Goal: Information Seeking & Learning: Learn about a topic

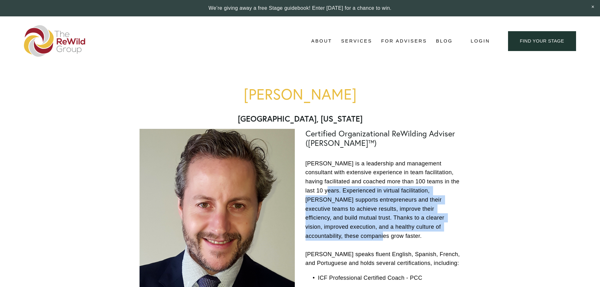
drag, startPoint x: 308, startPoint y: 193, endPoint x: 320, endPoint y: 238, distance: 45.9
click at [320, 238] on p "[PERSON_NAME] is a leadership and management consultant with extensive experien…" at bounding box center [383, 213] width 155 height 109
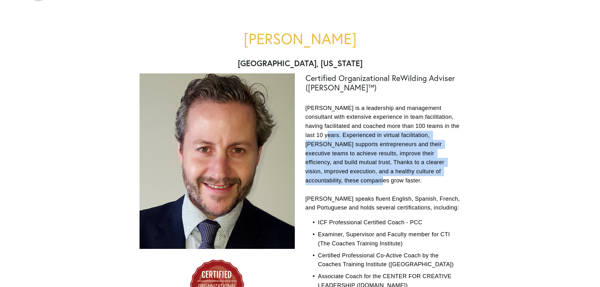
scroll to position [63, 0]
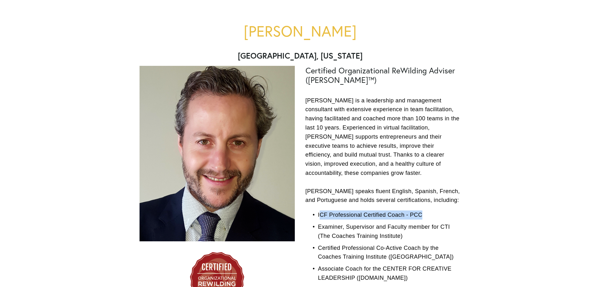
drag, startPoint x: 321, startPoint y: 214, endPoint x: 428, endPoint y: 214, distance: 107.1
click at [428, 214] on p "ICF Professional Certified Coach - PCC" at bounding box center [389, 214] width 143 height 9
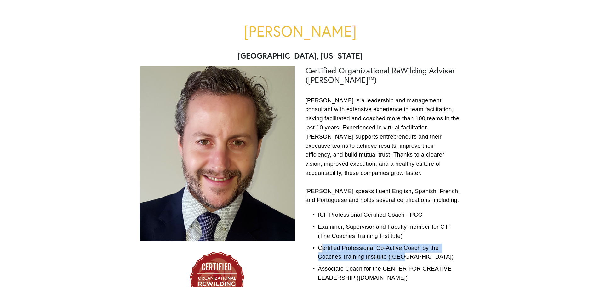
drag, startPoint x: 321, startPoint y: 249, endPoint x: 407, endPoint y: 256, distance: 86.3
click at [407, 256] on p "Certified Professional Co-Active Coach by the Coaches Training Institute ([GEOG…" at bounding box center [389, 253] width 143 height 18
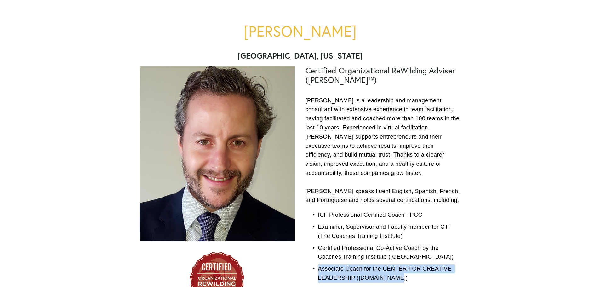
drag, startPoint x: 320, startPoint y: 268, endPoint x: 448, endPoint y: 263, distance: 128.7
click at [460, 275] on p "Associate Coach for the CENTER FOR CREATIVE LEADERSHIP ([DOMAIN_NAME])" at bounding box center [389, 273] width 143 height 18
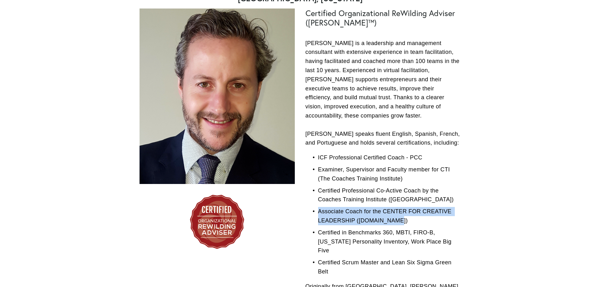
scroll to position [126, 0]
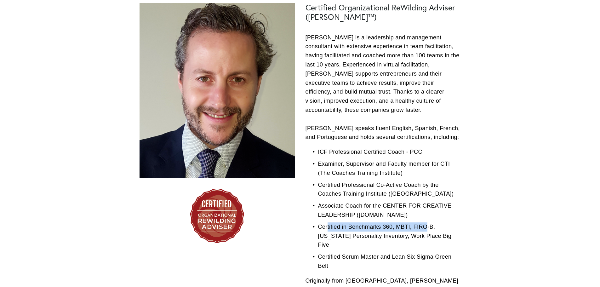
drag, startPoint x: 327, startPoint y: 230, endPoint x: 377, endPoint y: 231, distance: 50.7
click at [427, 227] on p "Certified in Benchmarks 360, MBTI, FIRO-B, [US_STATE] Personality Inventory, Wo…" at bounding box center [389, 235] width 143 height 27
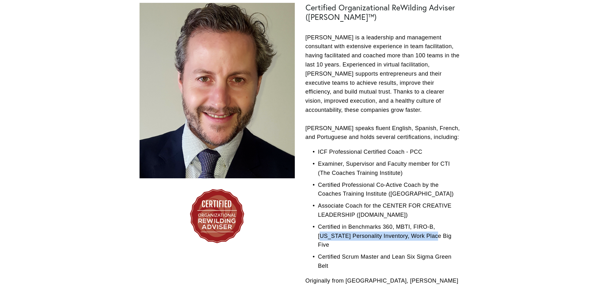
drag, startPoint x: 367, startPoint y: 235, endPoint x: 429, endPoint y: 235, distance: 62.1
click at [430, 234] on p "Certified in Benchmarks 360, MBTI, FIRO-B, [US_STATE] Personality Inventory, Wo…" at bounding box center [389, 235] width 143 height 27
drag, startPoint x: 333, startPoint y: 249, endPoint x: 341, endPoint y: 249, distance: 7.3
click at [340, 252] on p "Certified Scrum Master and Lean Six Sigma Green Belt" at bounding box center [389, 261] width 143 height 18
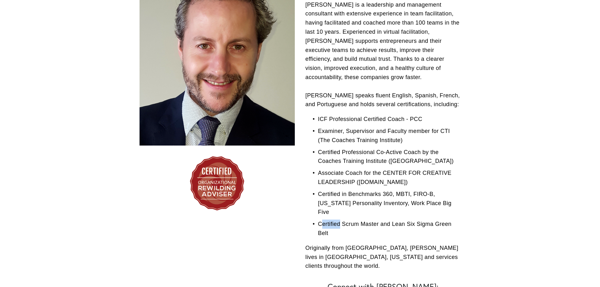
scroll to position [32, 0]
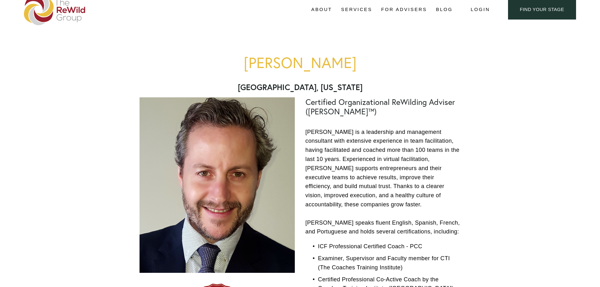
drag, startPoint x: 256, startPoint y: 61, endPoint x: 345, endPoint y: 60, distance: 88.9
click at [347, 59] on h1 "[PERSON_NAME]" at bounding box center [300, 62] width 321 height 17
copy h1 "[PERSON_NAME]"
